Goal: Task Accomplishment & Management: Manage account settings

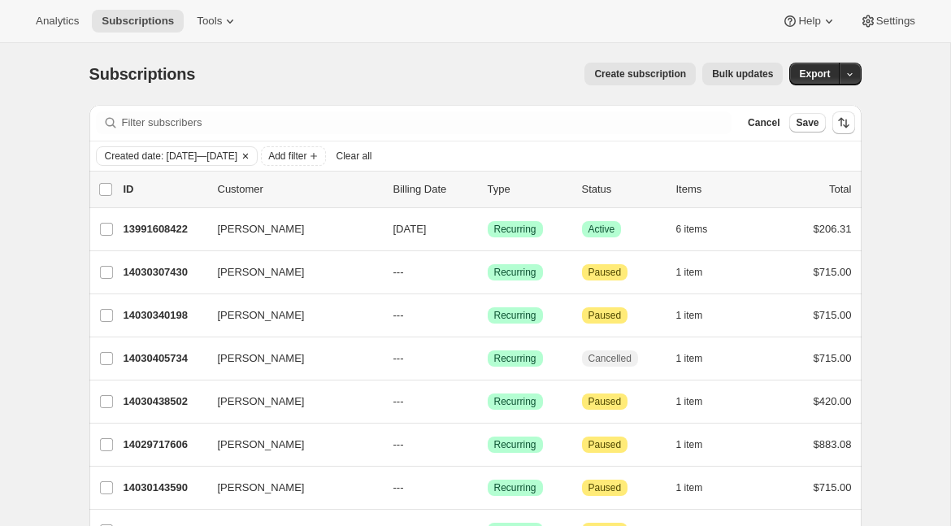
click at [252, 157] on icon "Clear" at bounding box center [245, 156] width 13 height 13
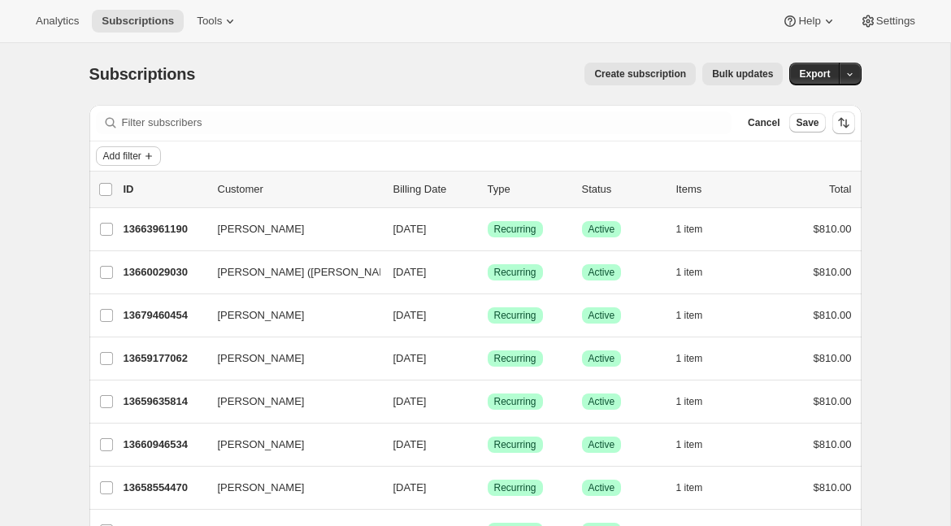
click at [138, 157] on span "Add filter" at bounding box center [122, 156] width 38 height 13
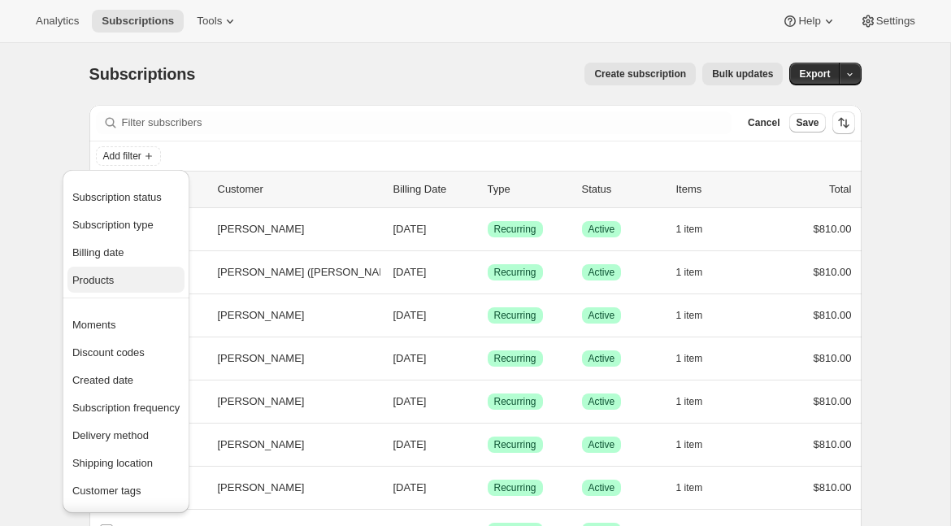
click at [133, 274] on span "Products" at bounding box center [125, 280] width 107 height 16
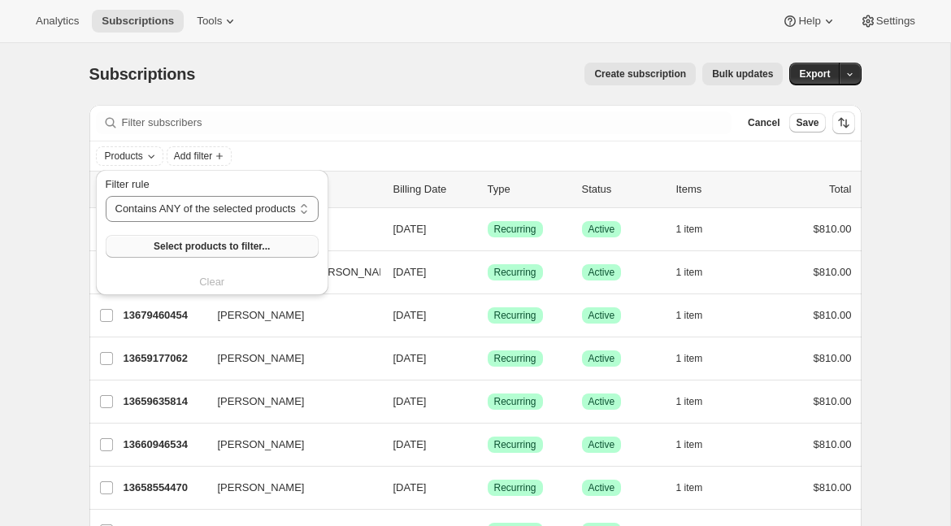
click at [182, 246] on span "Select products to filter..." at bounding box center [212, 246] width 116 height 13
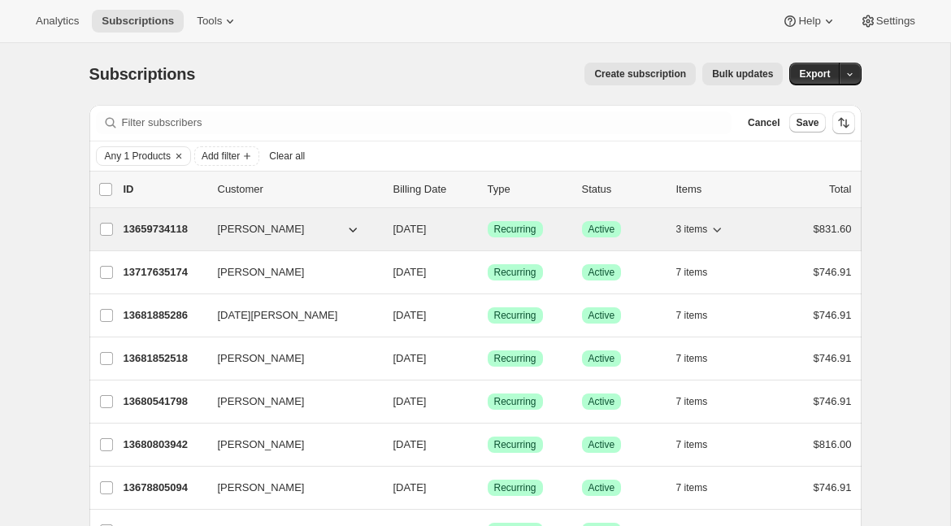
click at [150, 230] on p "13659734118" at bounding box center [164, 229] width 81 height 16
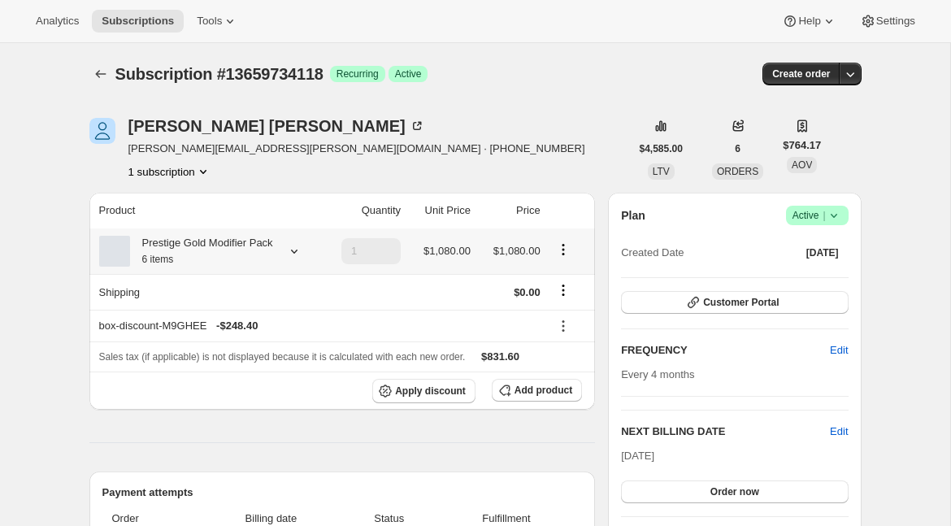
click at [294, 259] on icon at bounding box center [294, 251] width 16 height 16
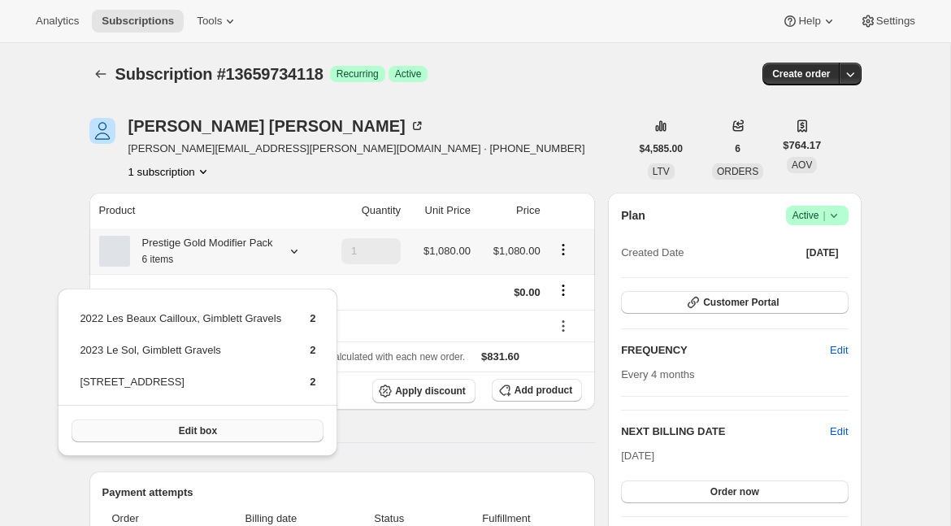
click at [231, 436] on button "Edit box" at bounding box center [198, 430] width 252 height 23
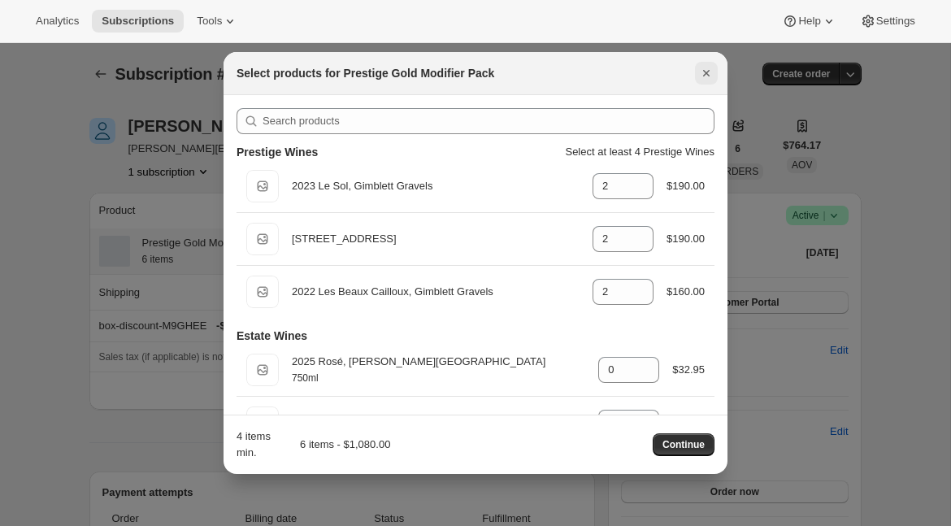
click at [705, 70] on icon "Close" at bounding box center [706, 73] width 16 height 16
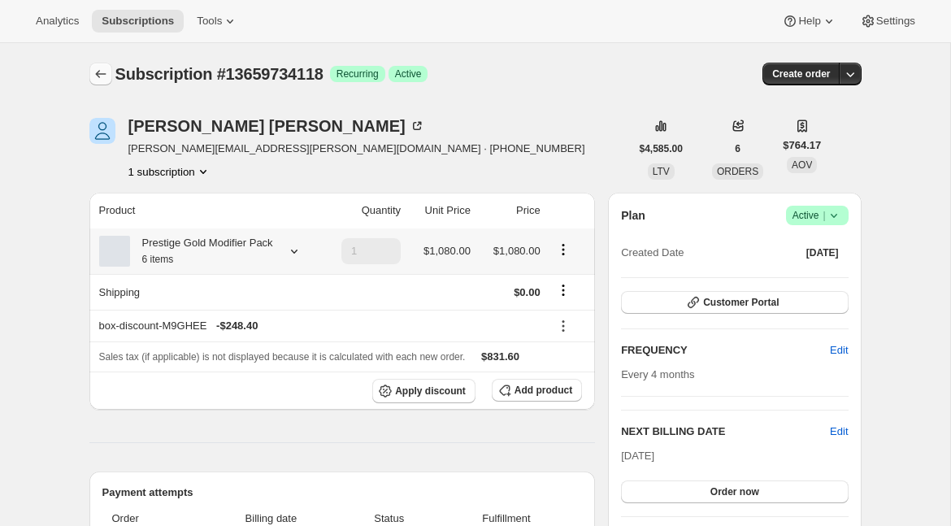
click at [103, 67] on icon "Subscriptions" at bounding box center [101, 74] width 16 height 16
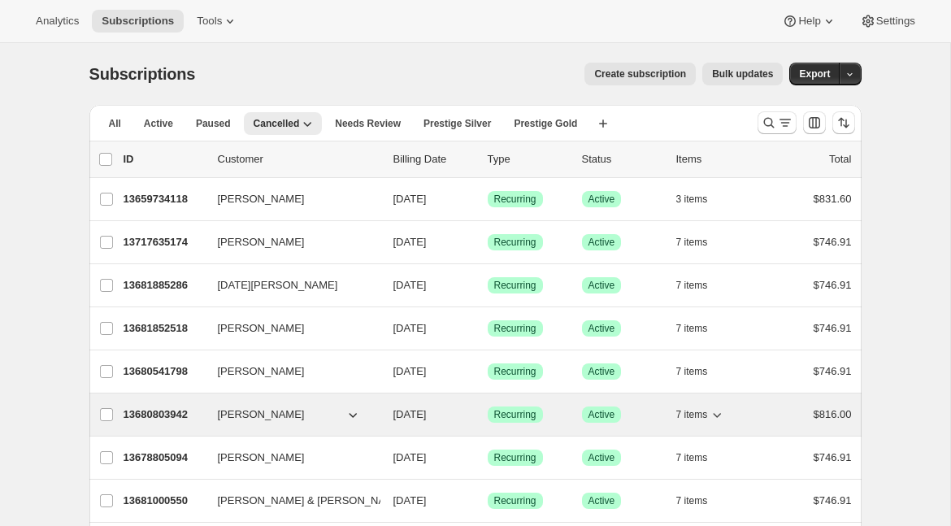
click at [156, 419] on p "13680803942" at bounding box center [164, 414] width 81 height 16
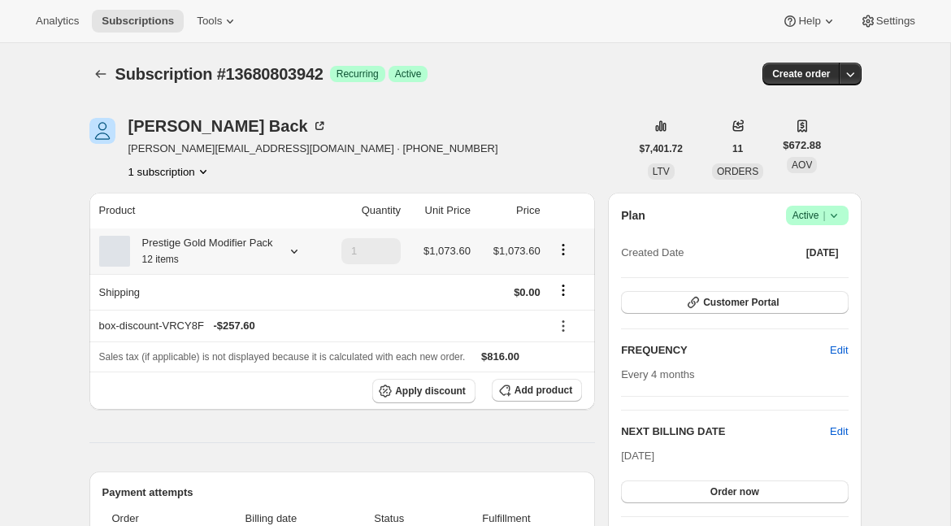
click at [297, 259] on icon at bounding box center [294, 251] width 16 height 16
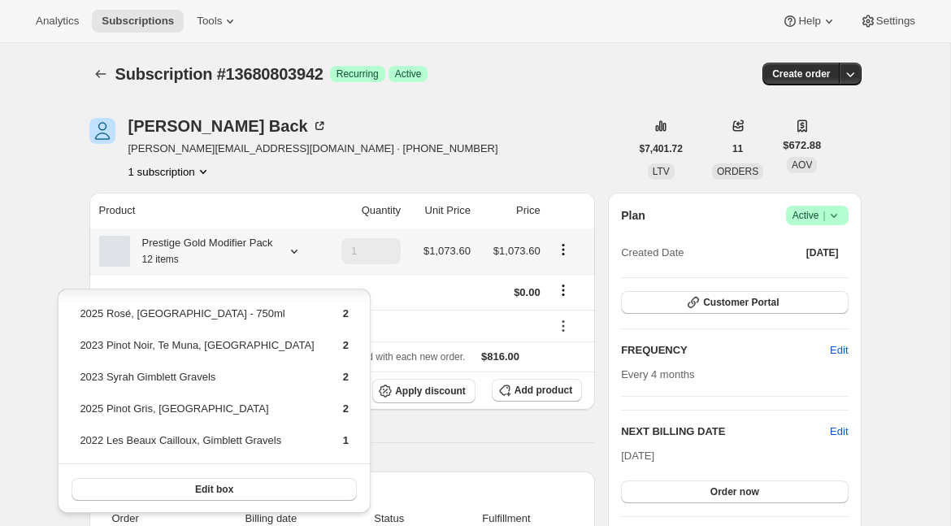
scroll to position [69, 0]
click at [200, 491] on span "Edit box" at bounding box center [214, 488] width 38 height 13
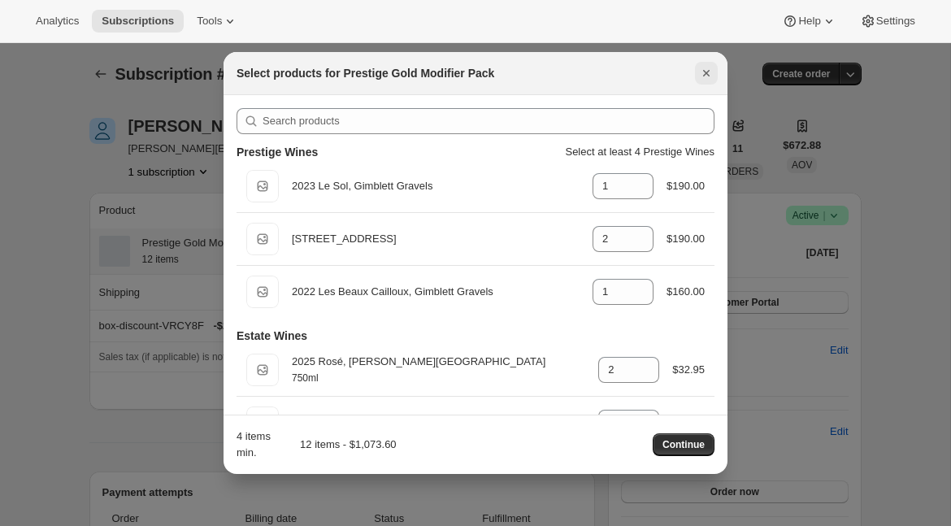
click at [703, 76] on icon "Close" at bounding box center [706, 73] width 16 height 16
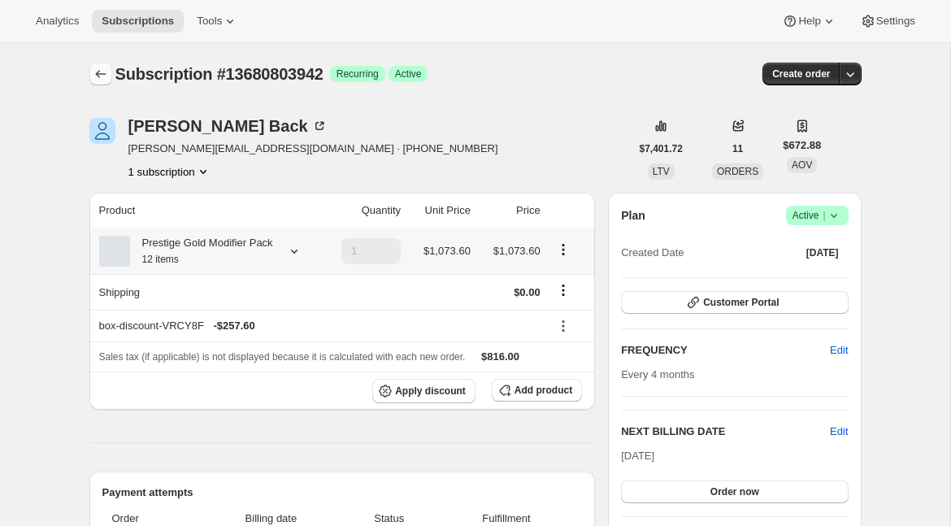
click at [102, 77] on icon "Subscriptions" at bounding box center [101, 74] width 16 height 16
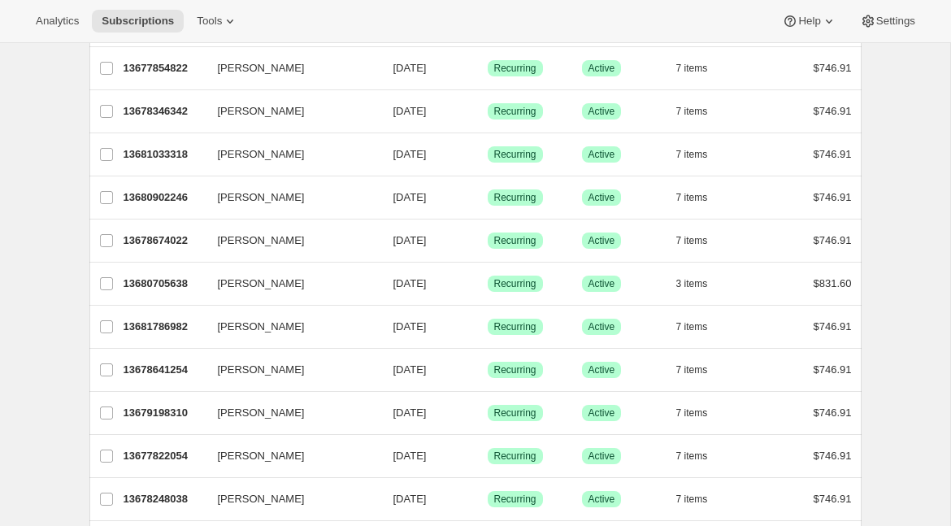
scroll to position [721, 0]
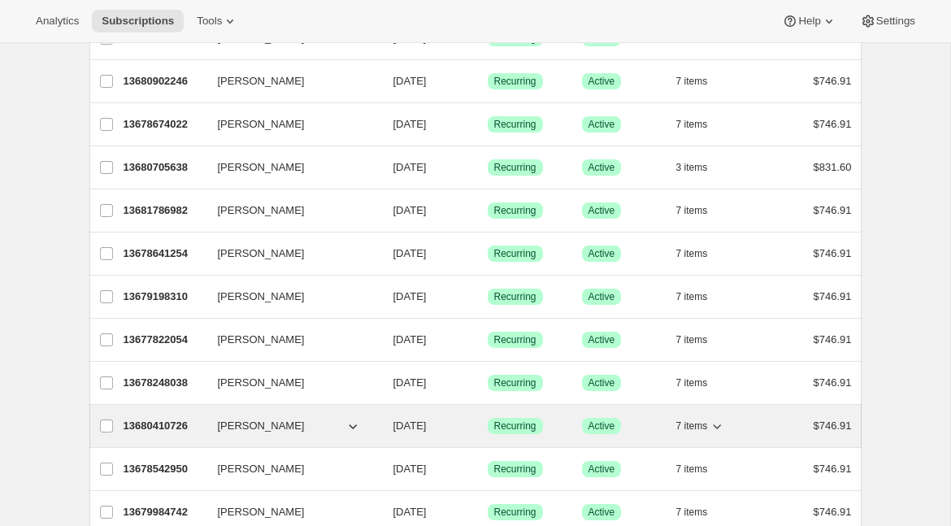
click at [159, 428] on p "13680410726" at bounding box center [164, 426] width 81 height 16
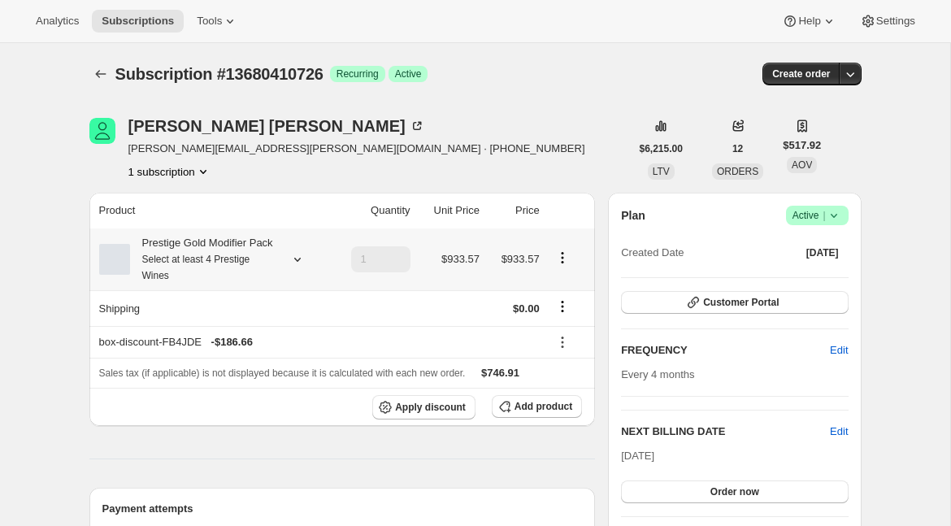
click at [300, 261] on icon at bounding box center [297, 259] width 16 height 16
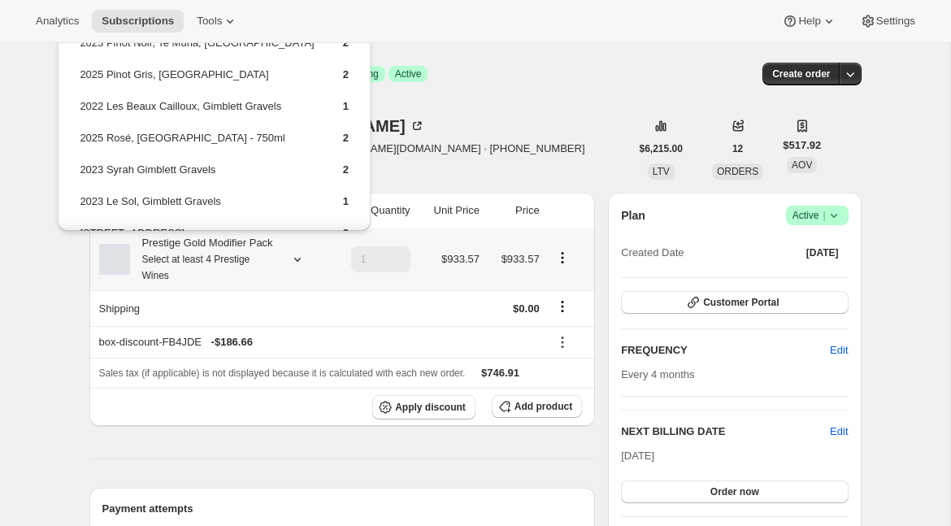
scroll to position [76, 0]
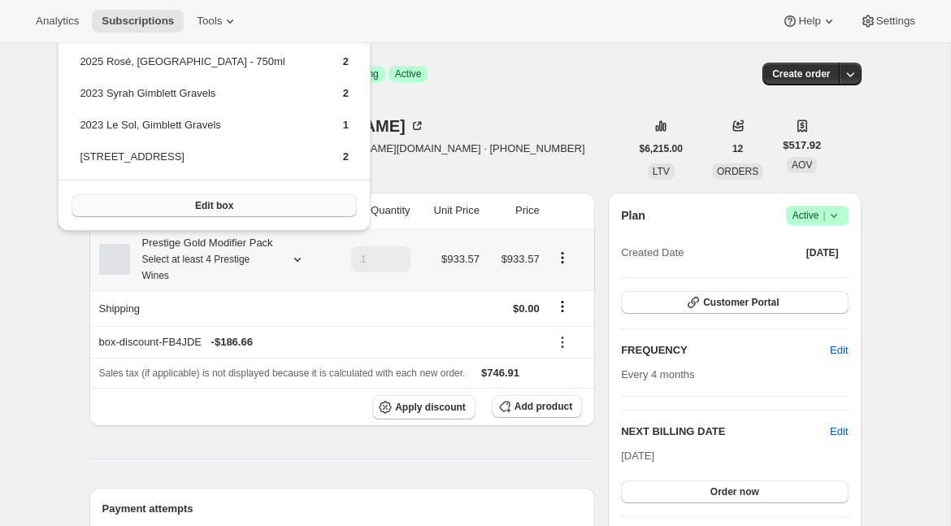
click at [252, 201] on button "Edit box" at bounding box center [214, 205] width 285 height 23
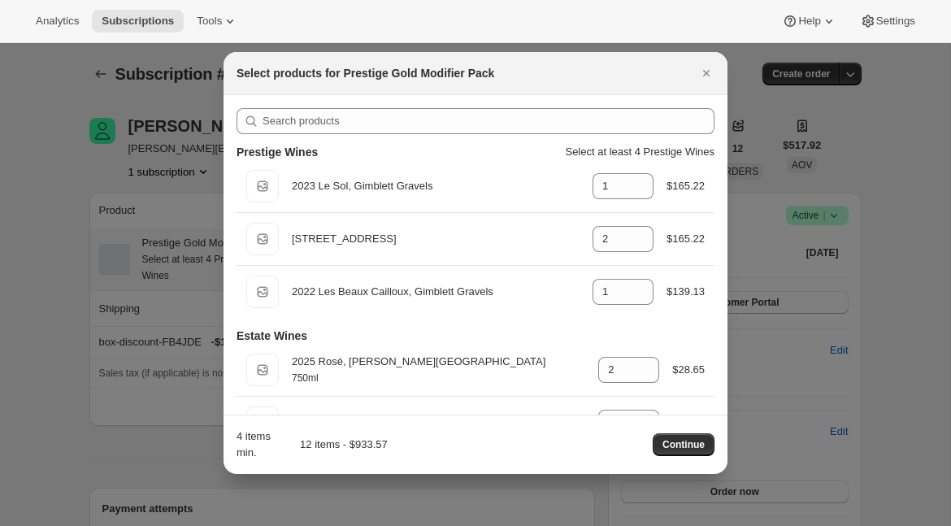
click at [93, 166] on div at bounding box center [475, 263] width 951 height 526
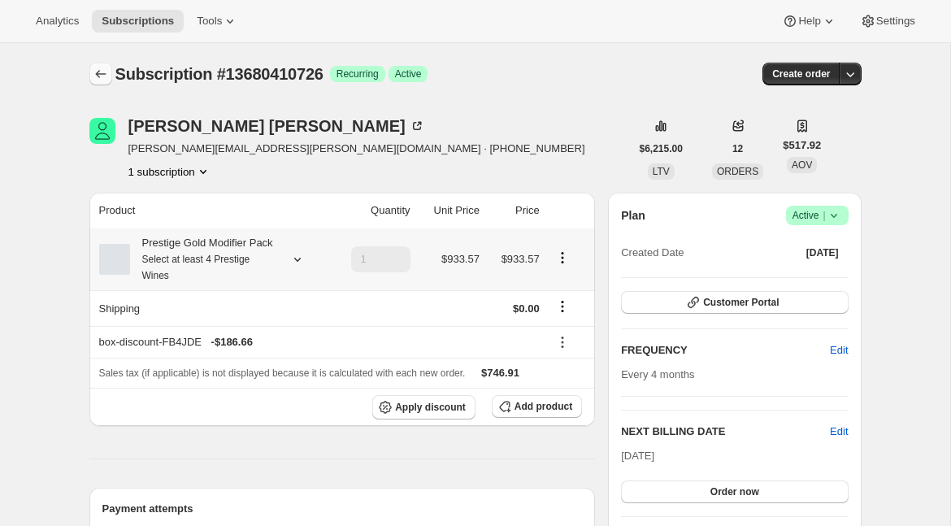
click at [98, 67] on icon "Subscriptions" at bounding box center [101, 74] width 16 height 16
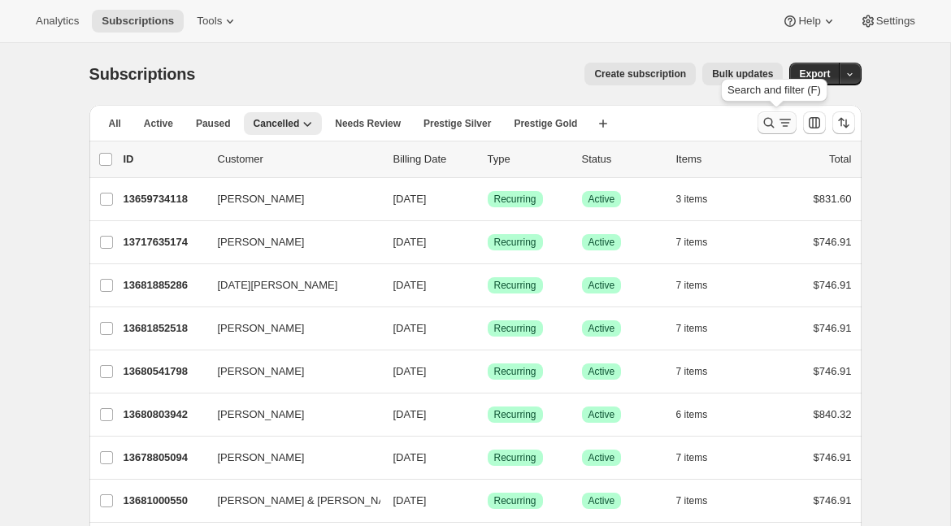
click at [767, 126] on icon "Search and filter results" at bounding box center [769, 123] width 16 height 16
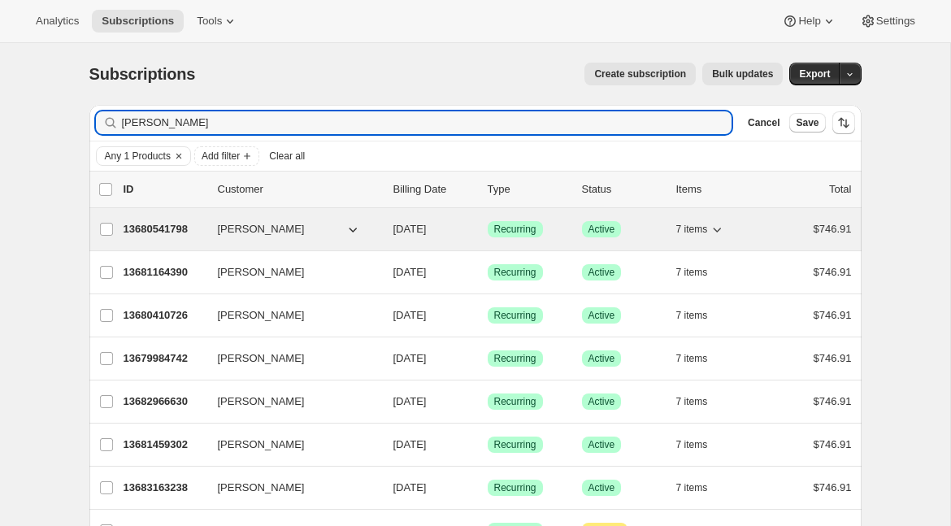
type input "[PERSON_NAME]"
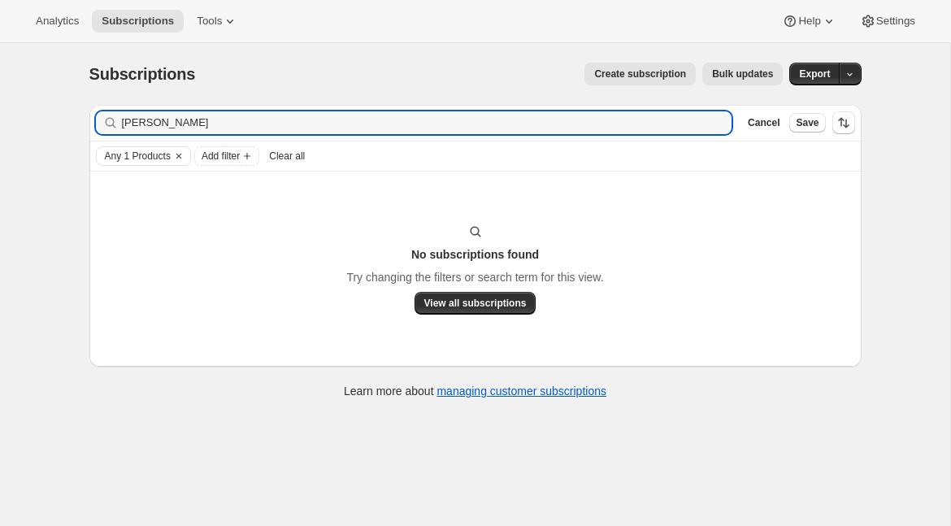
drag, startPoint x: 171, startPoint y: 129, endPoint x: 78, endPoint y: 128, distance: 92.7
click at [78, 128] on div "Filter subscribers [PERSON_NAME] Cancel Save Any 1 Products Add filter Clear al…" at bounding box center [468, 254] width 785 height 324
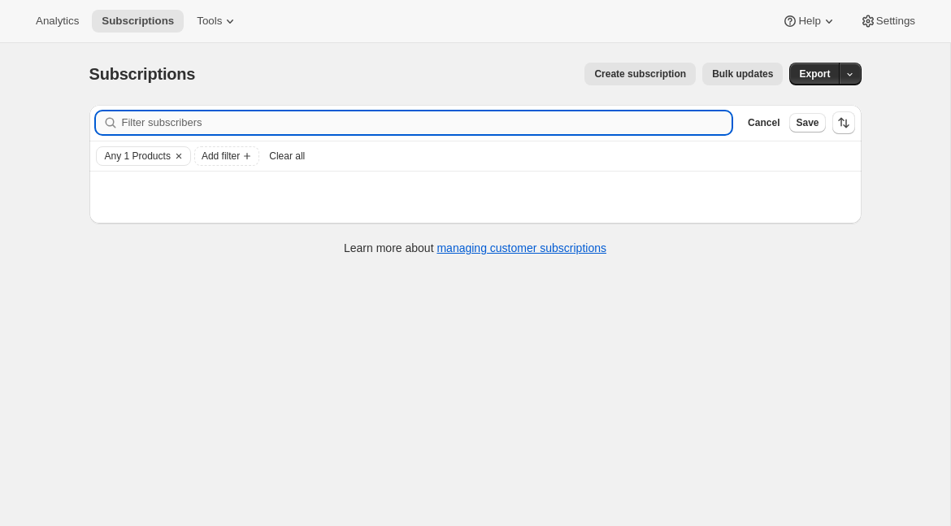
click at [564, 125] on input "Filter subscribers" at bounding box center [427, 122] width 611 height 23
click at [117, 166] on div "Any 1 Products Add filter Clear all" at bounding box center [475, 155] width 772 height 29
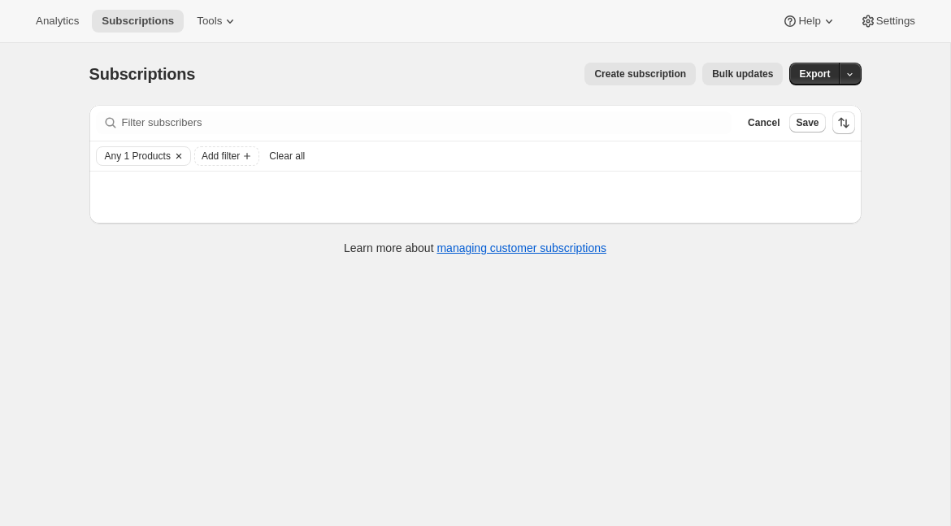
click at [120, 161] on span "Any 1 Products" at bounding box center [138, 156] width 66 height 13
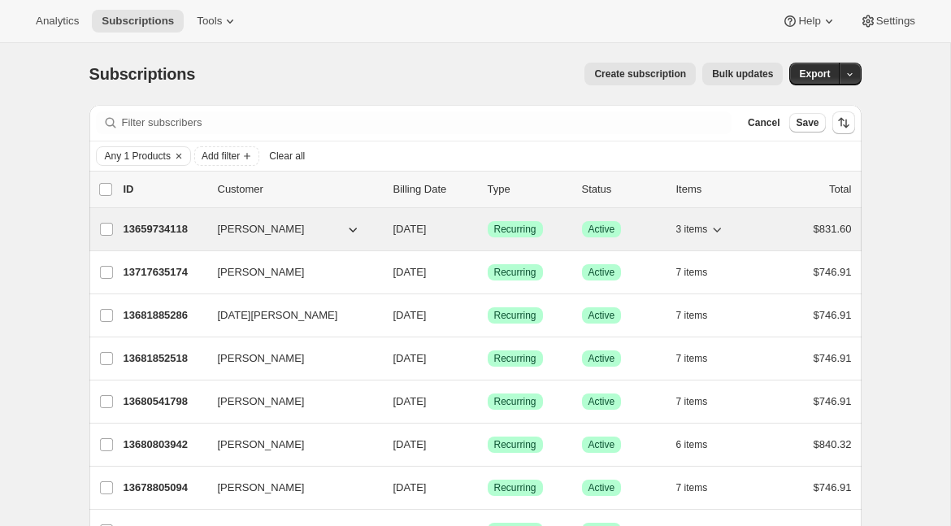
click at [162, 234] on p "13659734118" at bounding box center [164, 229] width 81 height 16
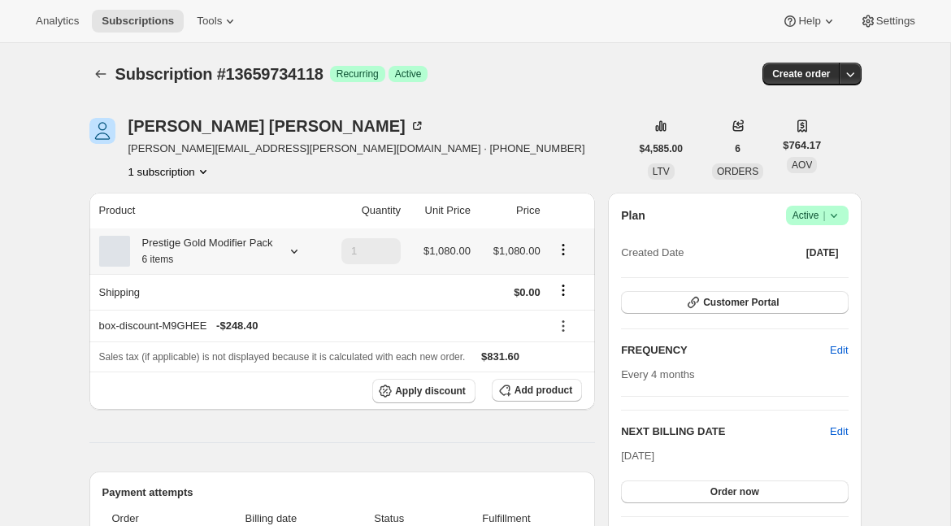
click at [296, 254] on icon at bounding box center [294, 252] width 7 height 4
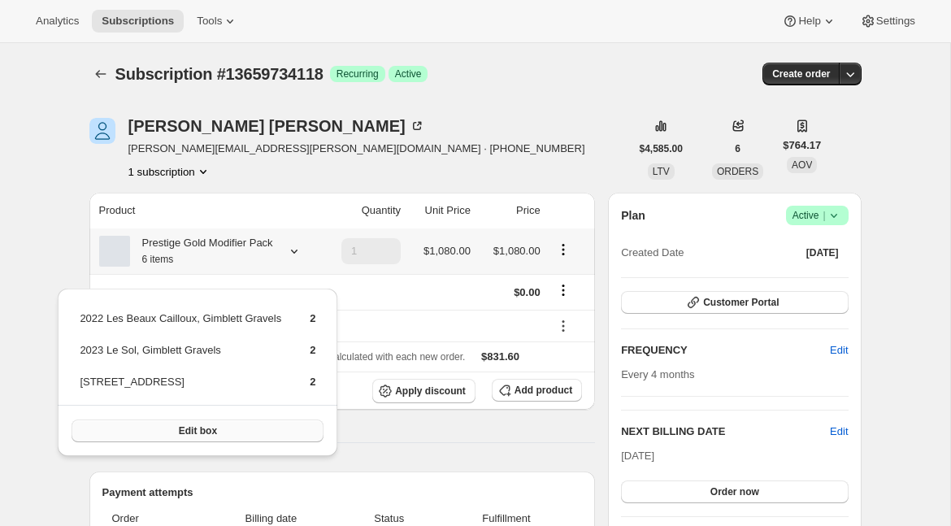
click at [231, 424] on button "Edit box" at bounding box center [198, 430] width 252 height 23
